Goal: Task Accomplishment & Management: Complete application form

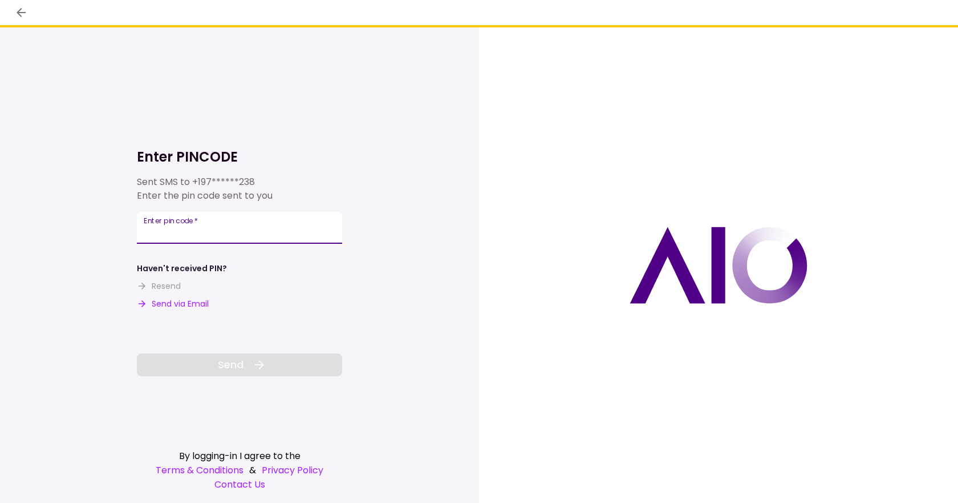
click at [203, 229] on input "Enter pin code   *" at bounding box center [239, 228] width 205 height 32
type input "******"
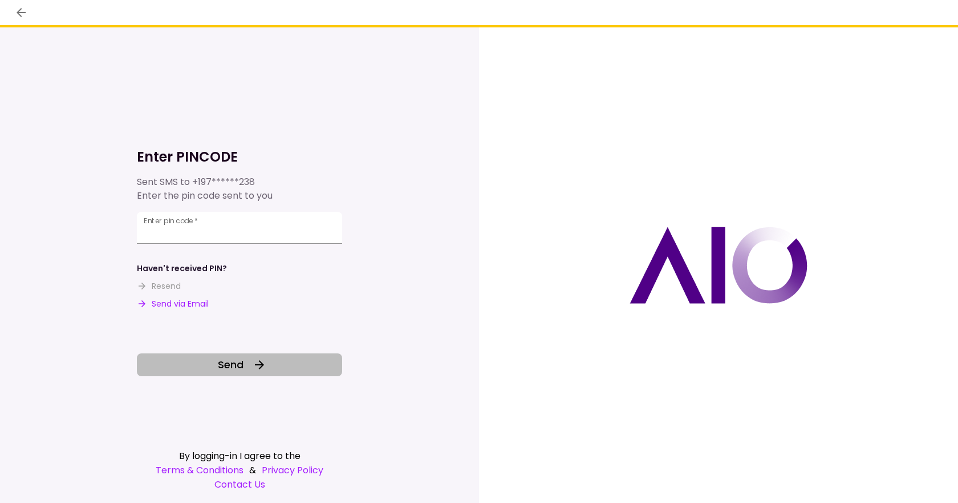
click at [220, 362] on span "Send" at bounding box center [231, 364] width 26 height 15
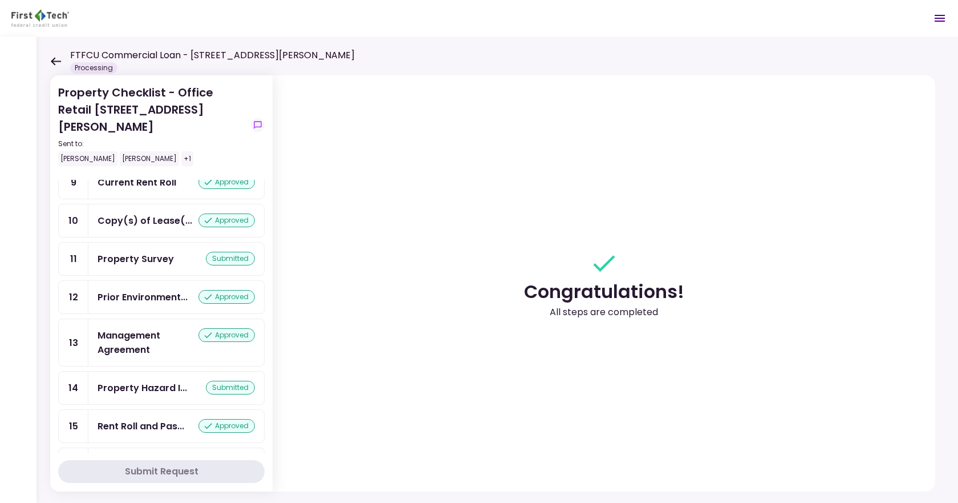
scroll to position [364, 0]
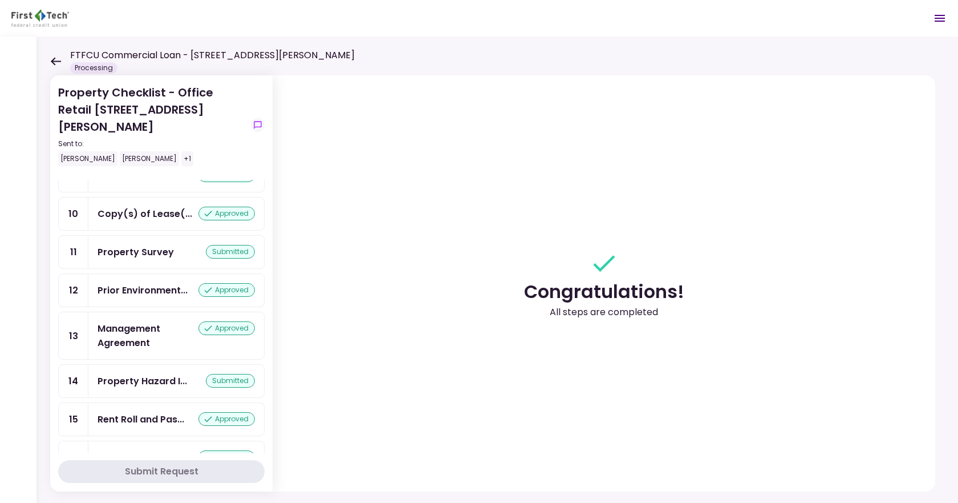
click at [217, 321] on div "approved" at bounding box center [227, 328] width 56 height 14
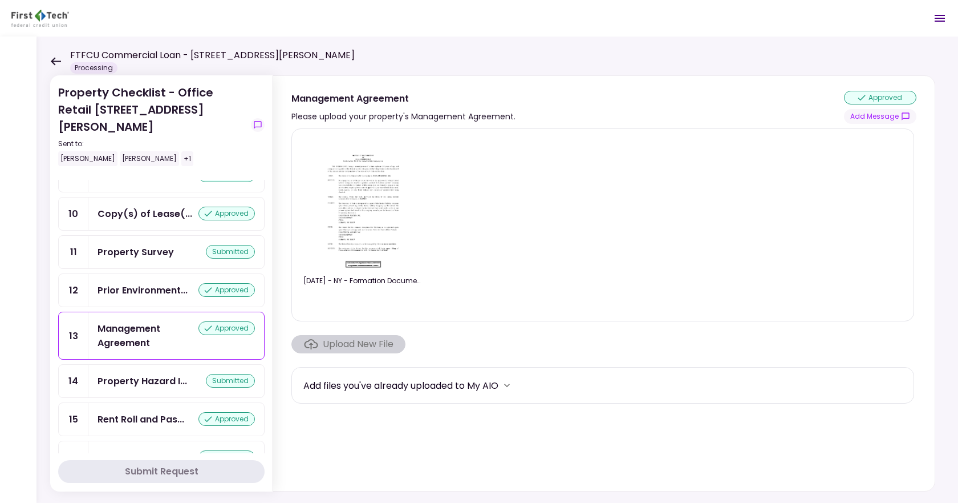
drag, startPoint x: 884, startPoint y: 98, endPoint x: 734, endPoint y: 140, distance: 155.7
click at [884, 98] on div "approved" at bounding box center [880, 98] width 72 height 14
click at [214, 374] on div "submitted" at bounding box center [230, 381] width 49 height 14
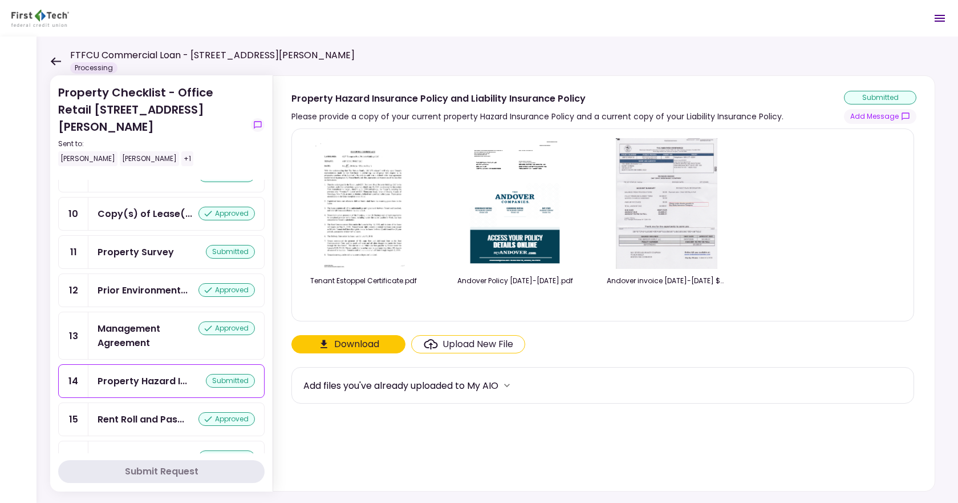
click at [484, 341] on div "Upload New File" at bounding box center [478, 344] width 71 height 14
click at [0, 0] on input "Upload New File" at bounding box center [0, 0] width 0 height 0
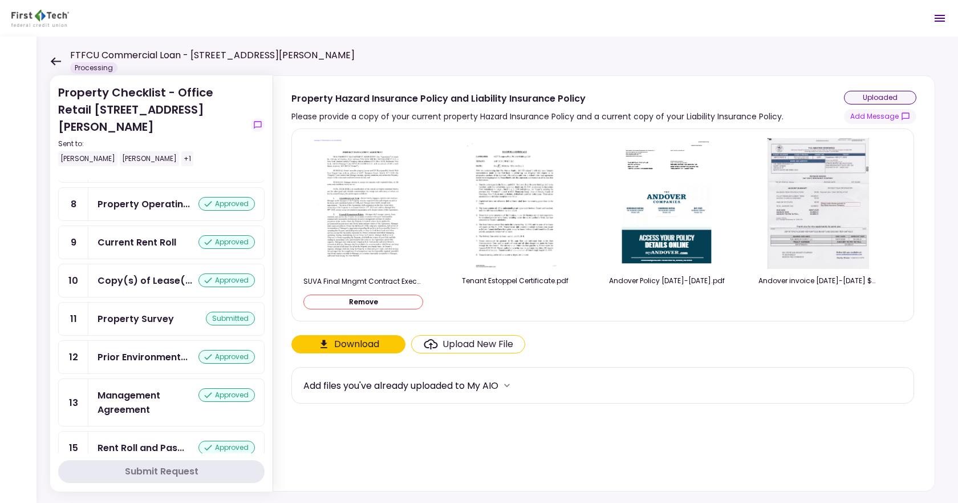
scroll to position [392, 0]
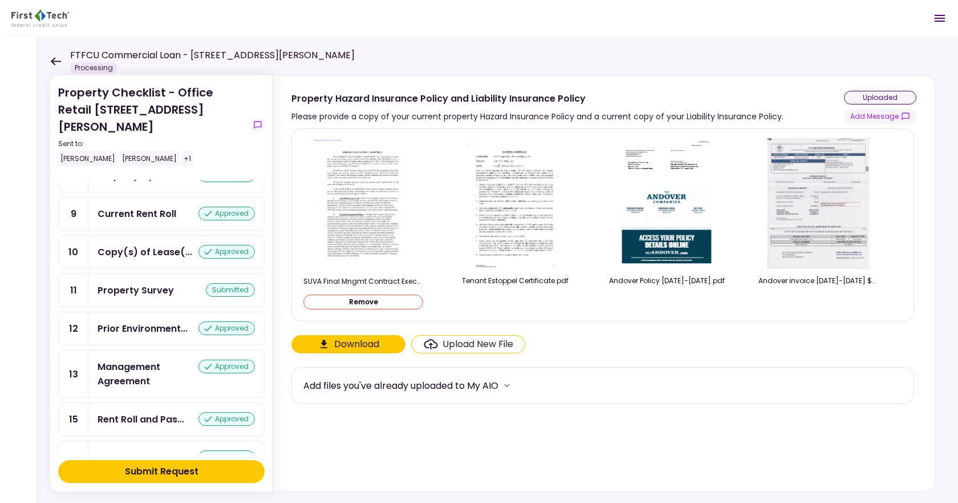
click at [149, 468] on div "Submit Request" at bounding box center [162, 471] width 74 height 14
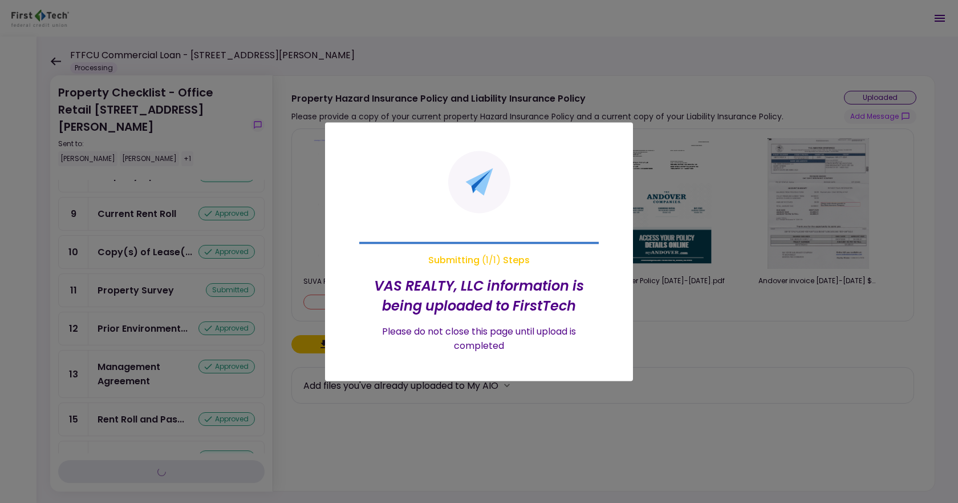
scroll to position [364, 0]
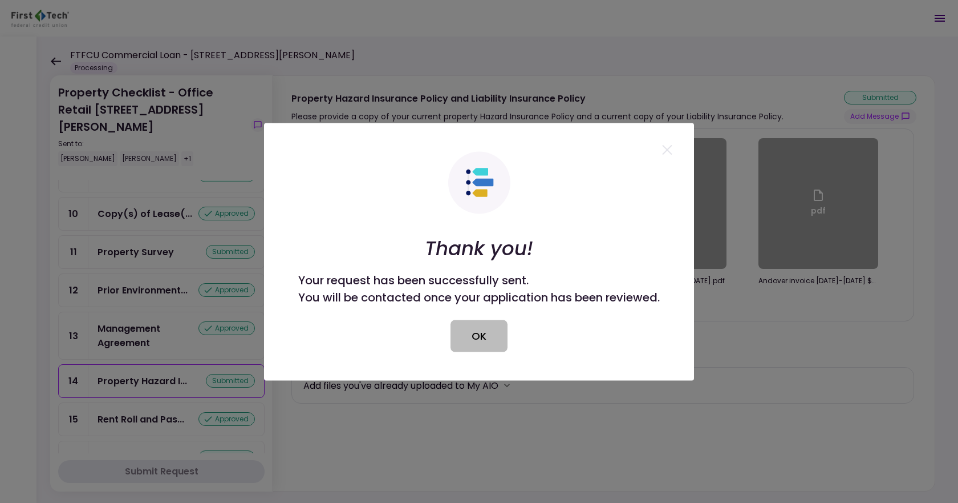
click at [486, 338] on button "OK" at bounding box center [479, 335] width 57 height 32
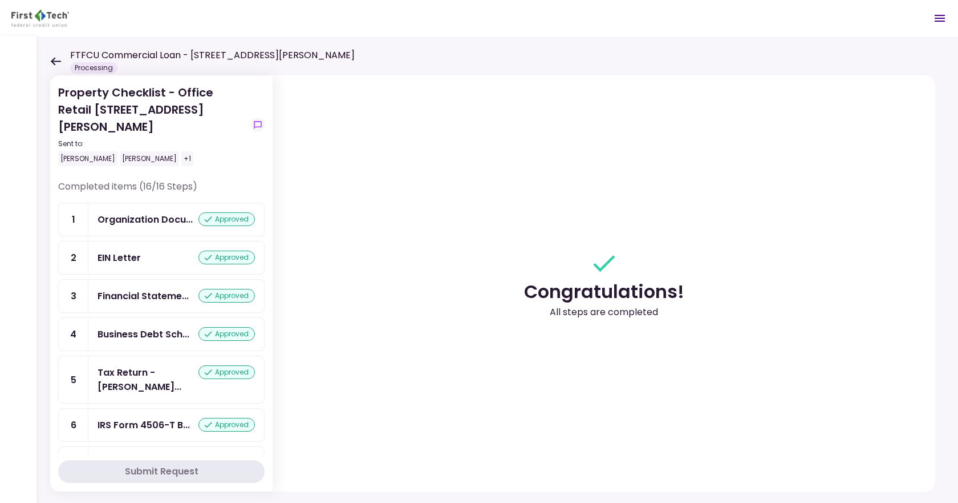
click at [57, 63] on icon at bounding box center [55, 61] width 11 height 9
